Goal: Transaction & Acquisition: Download file/media

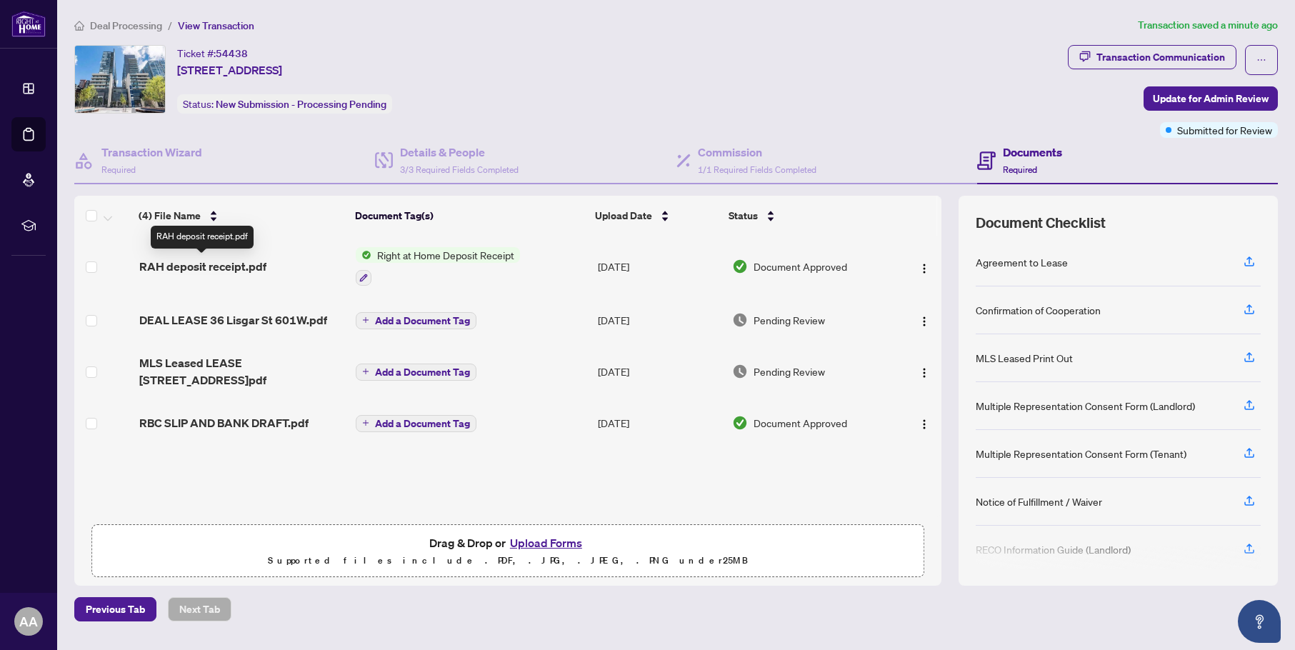
click at [213, 270] on span "RAH deposit receipt.pdf" at bounding box center [202, 266] width 127 height 17
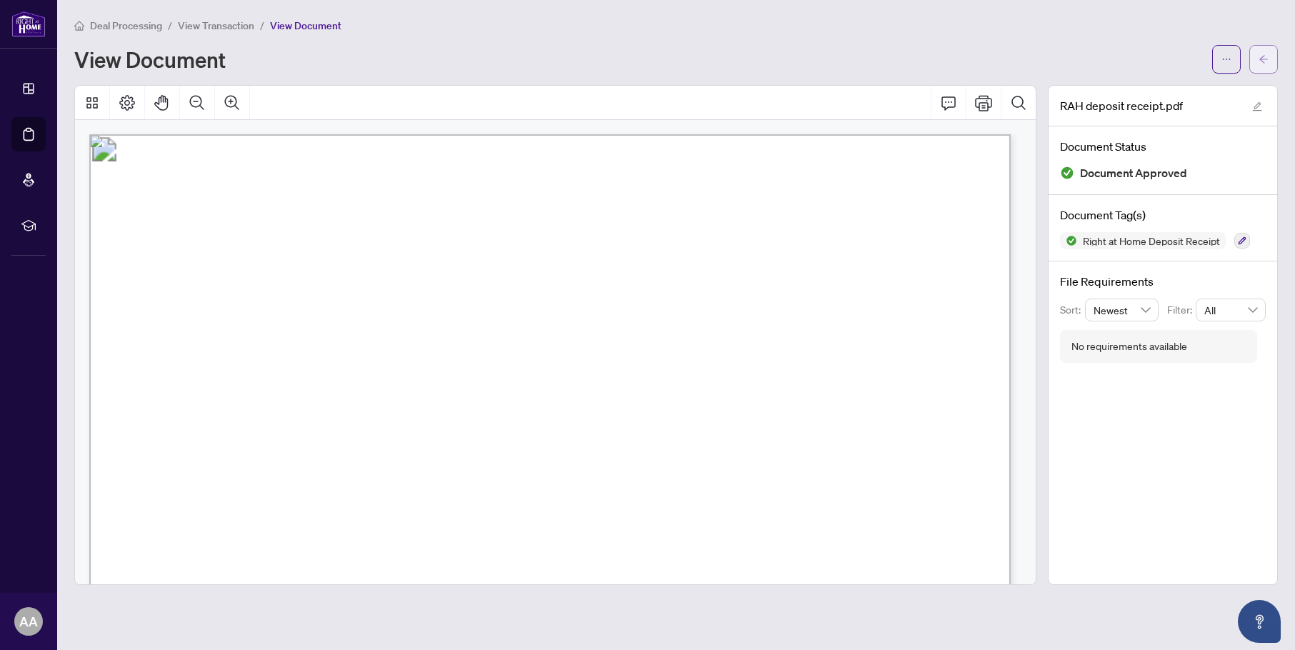
click at [1264, 68] on span "button" at bounding box center [1263, 59] width 10 height 23
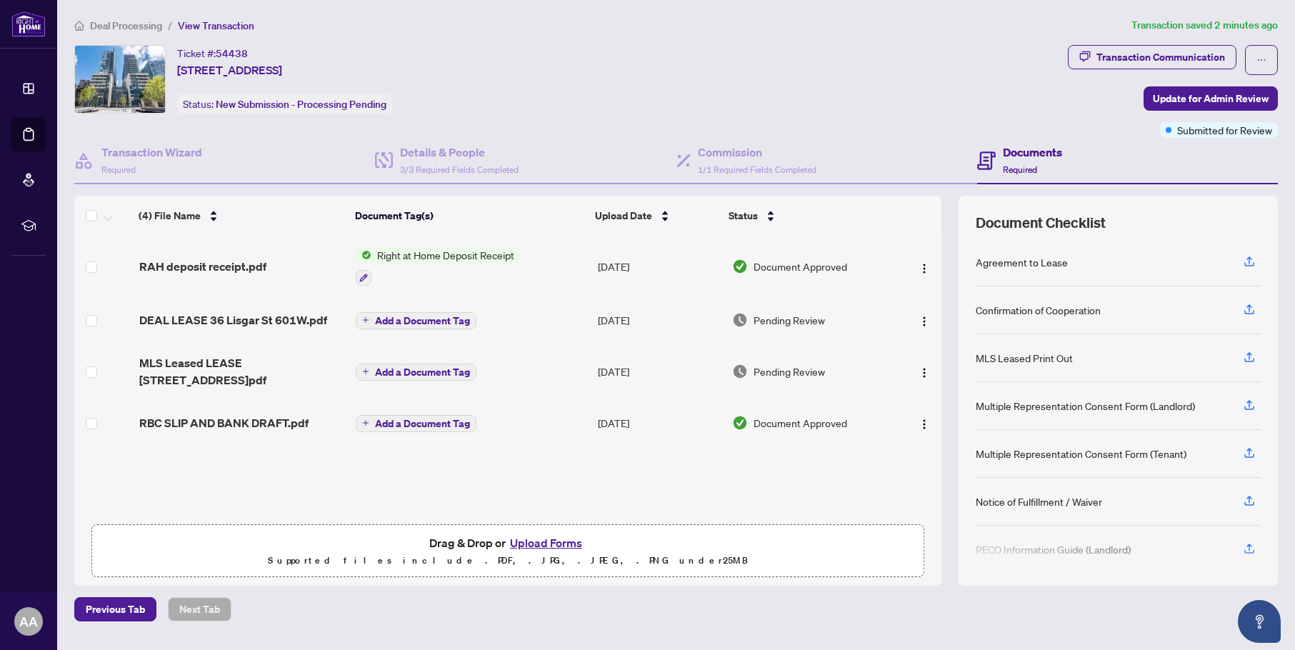
click at [450, 253] on span "Right at Home Deposit Receipt" at bounding box center [445, 255] width 149 height 16
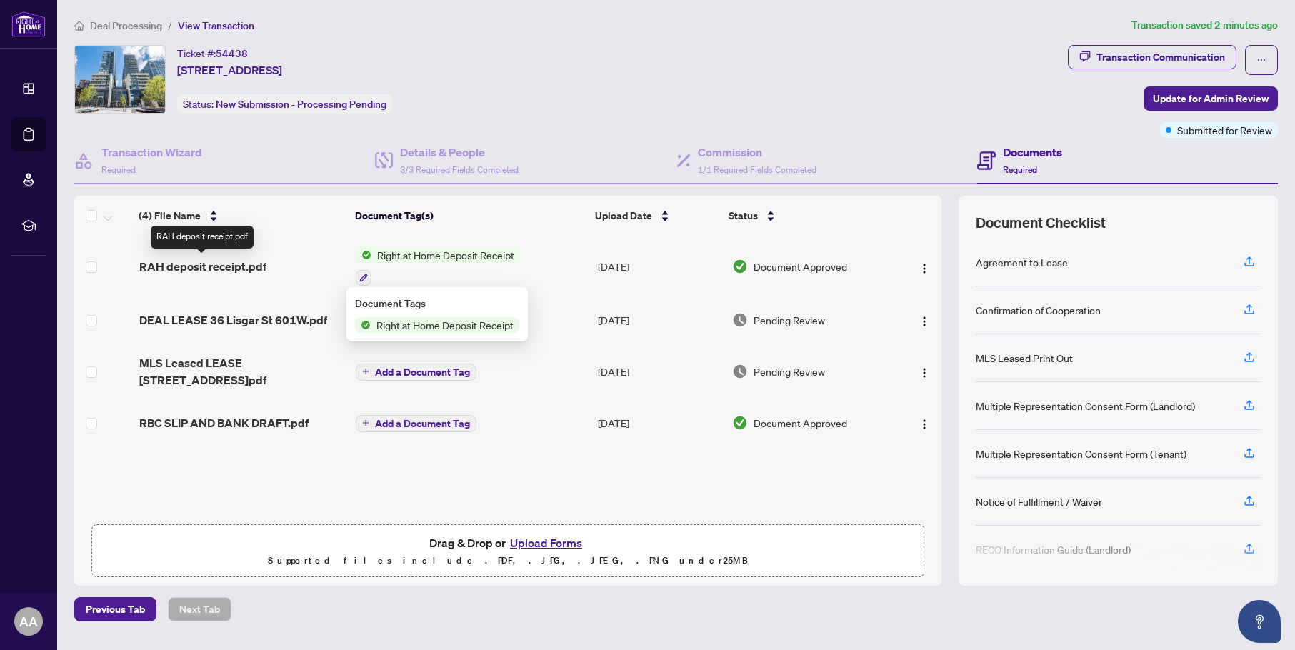
click at [243, 263] on span "RAH deposit receipt.pdf" at bounding box center [202, 266] width 127 height 17
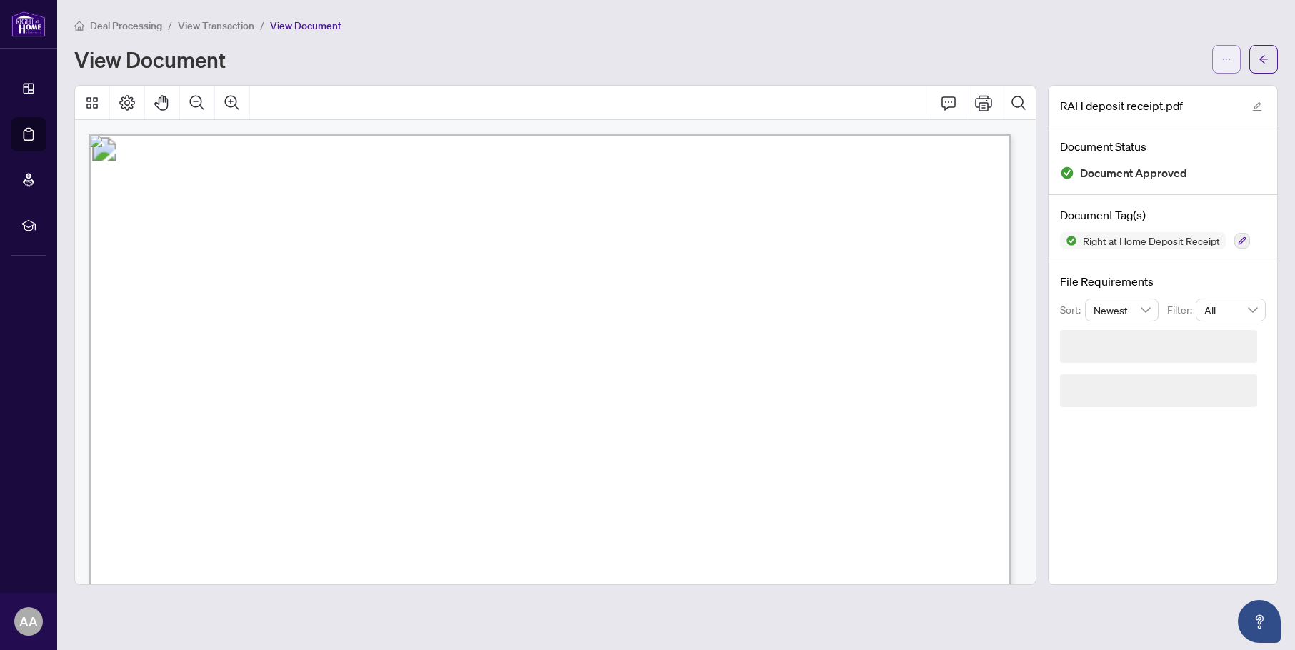
click at [1222, 62] on icon "ellipsis" at bounding box center [1226, 59] width 10 height 10
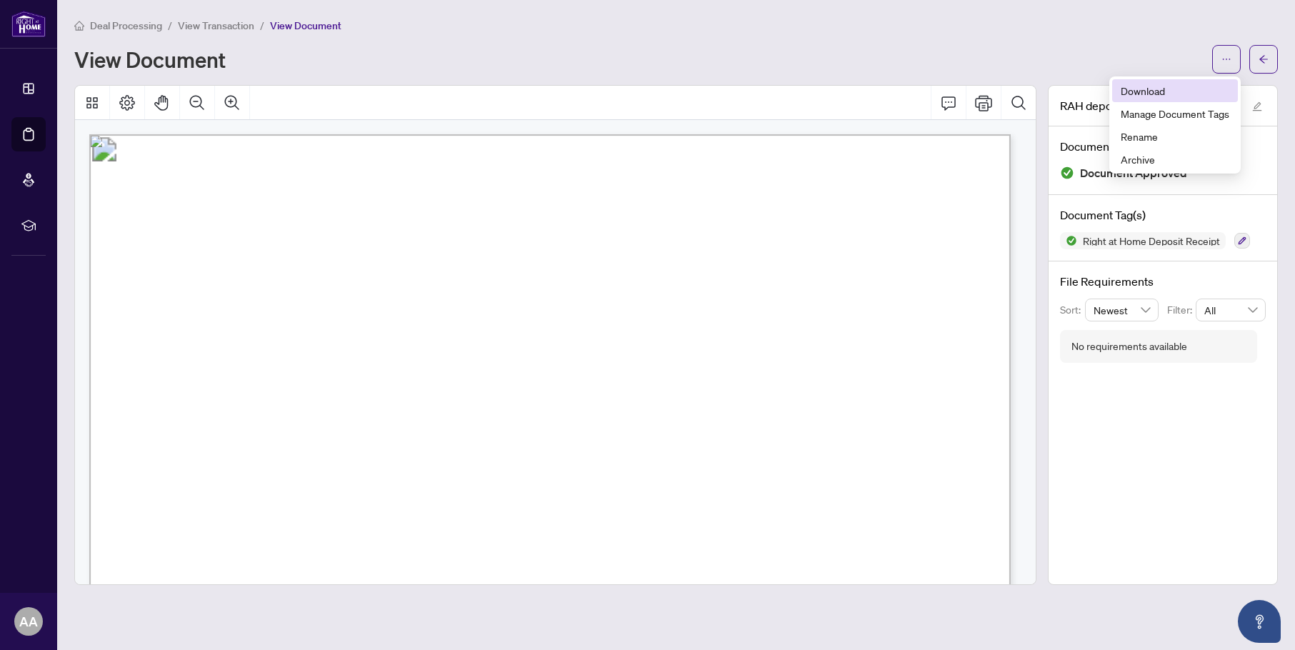
click at [1204, 86] on span "Download" at bounding box center [1174, 91] width 109 height 16
